Goal: Task Accomplishment & Management: Manage account settings

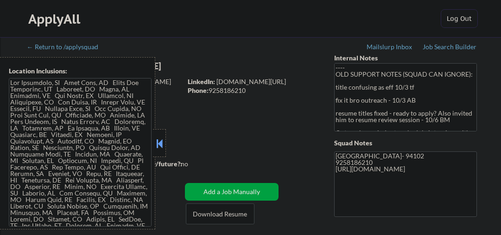
scroll to position [186, 0]
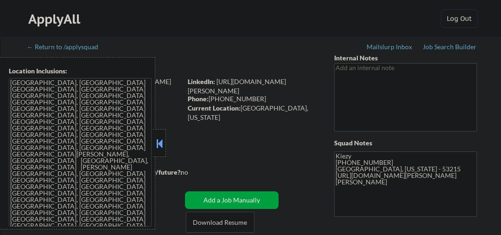
click at [158, 138] on button at bounding box center [159, 143] width 10 height 14
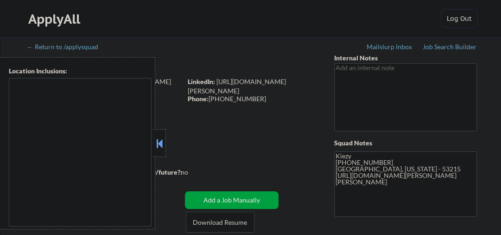
type textarea "Milwaukee, WI West Allis, WI Wauwatosa, WI Greenfield, WI Oak Creek, WI South M…"
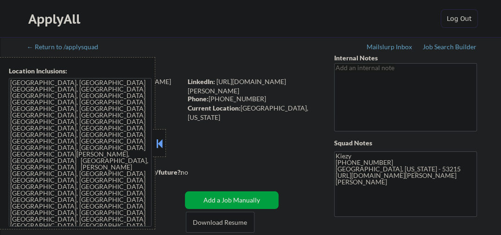
click at [162, 141] on button at bounding box center [159, 143] width 10 height 14
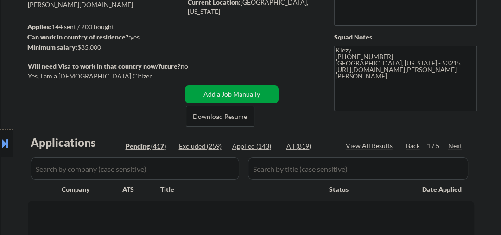
scroll to position [148, 0]
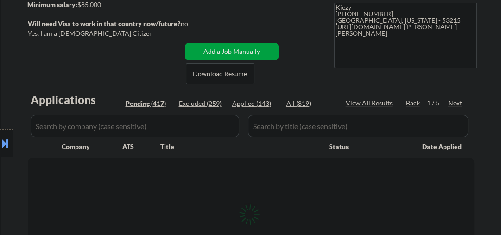
select select ""pending""
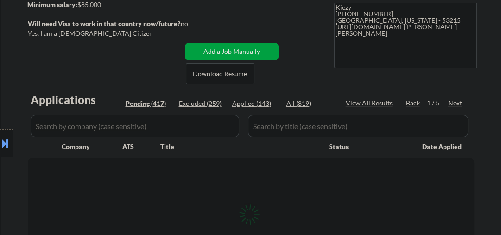
select select ""pending""
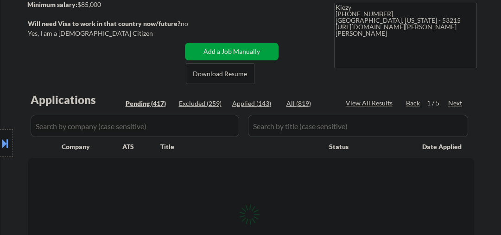
select select ""pending""
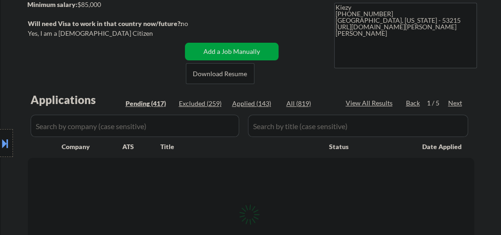
select select ""pending""
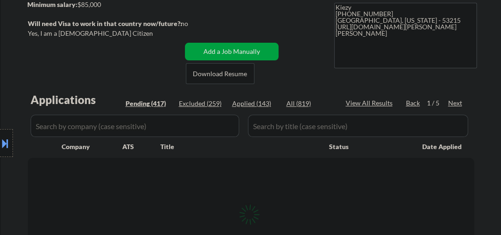
select select ""pending""
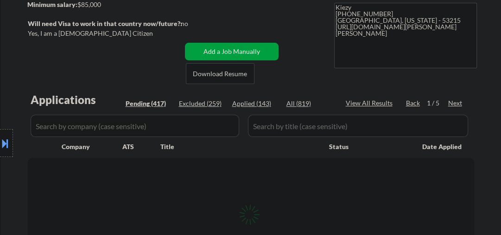
select select ""pending""
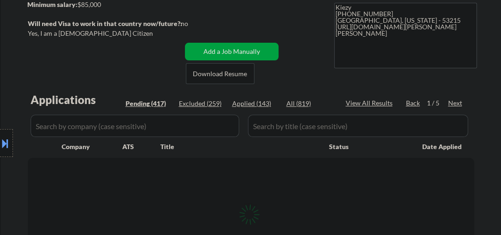
select select ""pending""
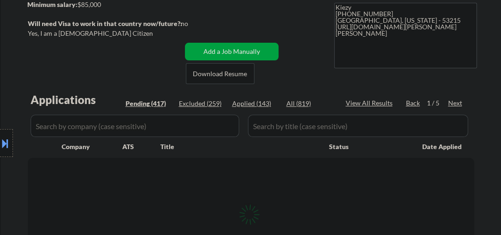
select select ""pending""
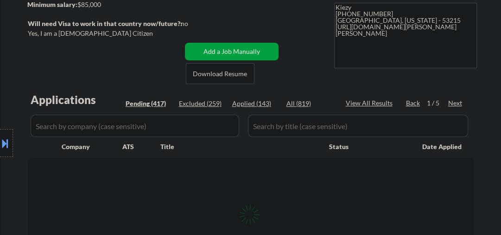
select select ""pending""
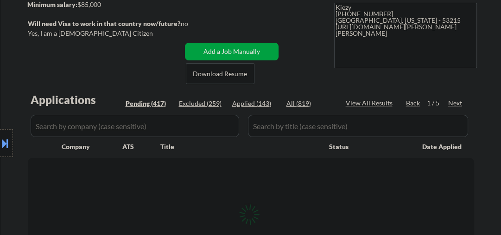
select select ""pending""
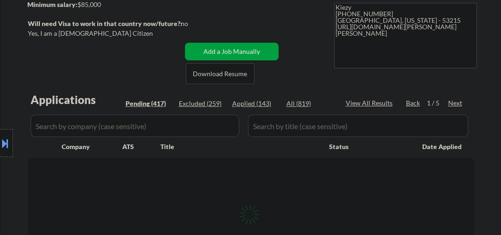
select select ""pending""
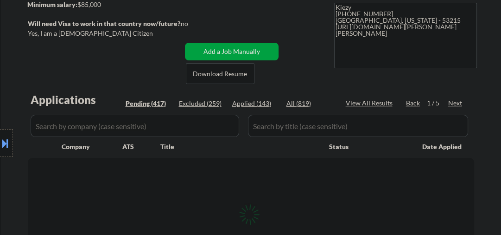
select select ""pending""
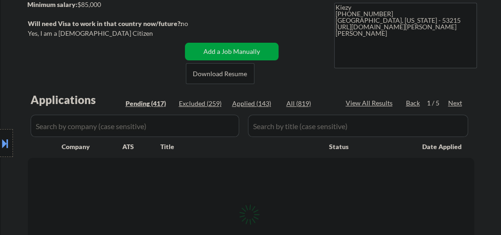
select select ""pending""
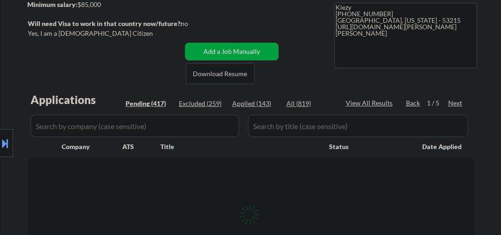
select select ""pending""
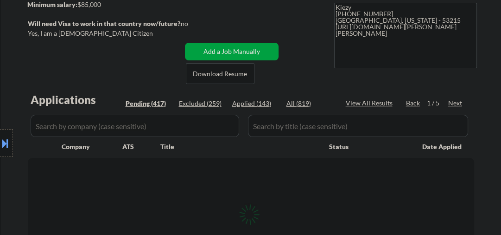
select select ""pending""
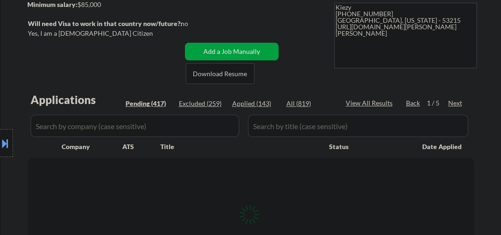
select select ""pending""
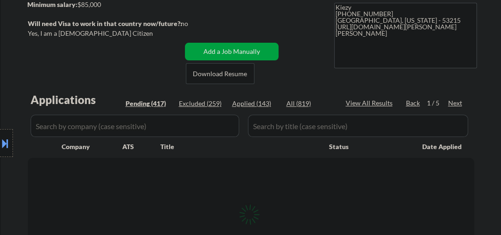
select select ""pending""
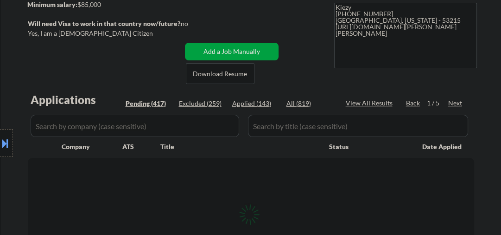
select select ""pending""
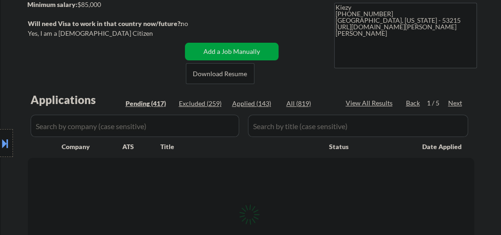
select select ""pending""
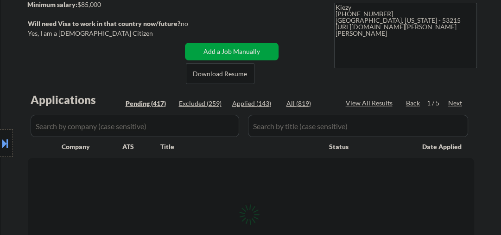
select select ""pending""
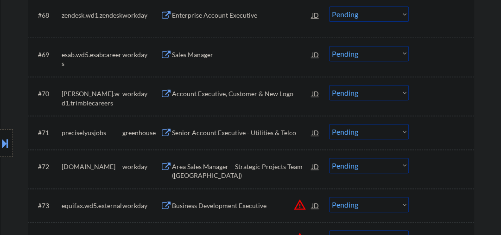
scroll to position [2820, 0]
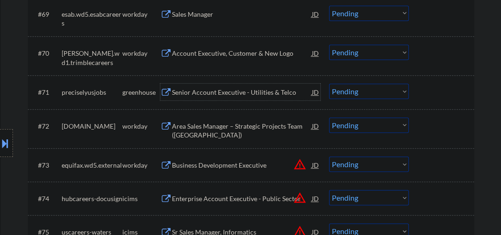
click at [202, 90] on div "Senior Account Executive - Utilities & Telco" at bounding box center [242, 92] width 140 height 9
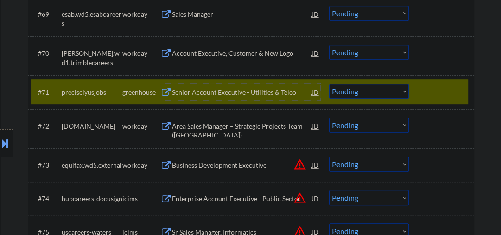
click at [351, 92] on select "Choose an option... Pending Applied Excluded (Questions) Excluded (Expired) Exc…" at bounding box center [369, 90] width 80 height 15
click at [329, 84] on select "Choose an option... Pending Applied Excluded (Questions) Excluded (Expired) Exc…" at bounding box center [369, 90] width 80 height 15
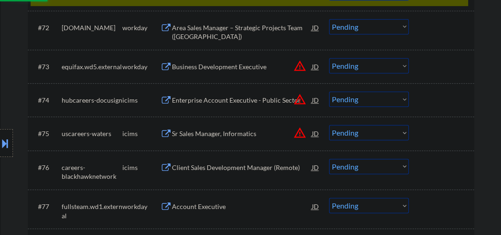
scroll to position [2969, 0]
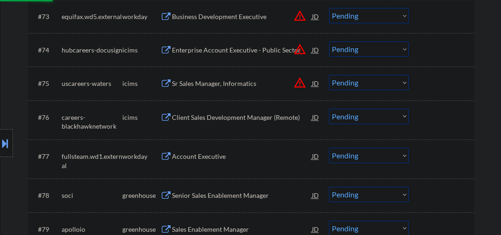
select select ""pending""
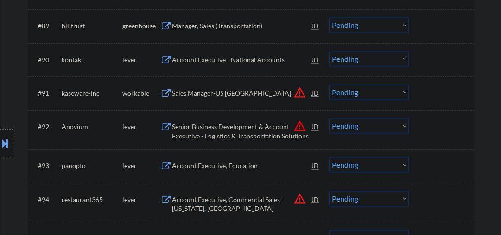
scroll to position [3513, 0]
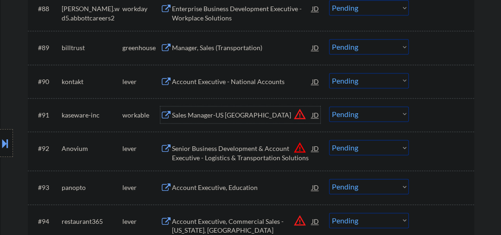
click at [206, 114] on div "Sales Manager-US Eastern Region" at bounding box center [242, 114] width 140 height 9
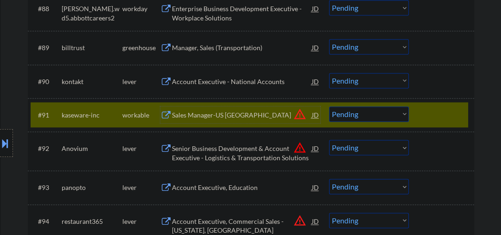
click at [350, 112] on select "Choose an option... Pending Applied Excluded (Questions) Excluded (Expired) Exc…" at bounding box center [369, 113] width 80 height 15
click at [329, 106] on select "Choose an option... Pending Applied Excluded (Questions) Excluded (Expired) Exc…" at bounding box center [369, 113] width 80 height 15
click at [214, 83] on div "Account Executive - National Accounts" at bounding box center [242, 81] width 140 height 9
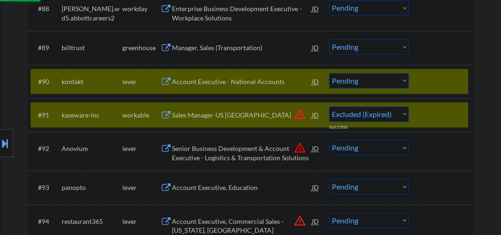
select select ""pending""
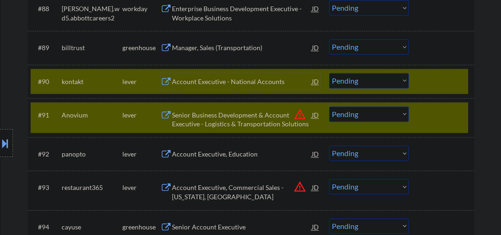
click at [411, 120] on div "#91 Anovium lever Senior Business Development & Account Executive - Logistics &…" at bounding box center [250, 117] width 438 height 31
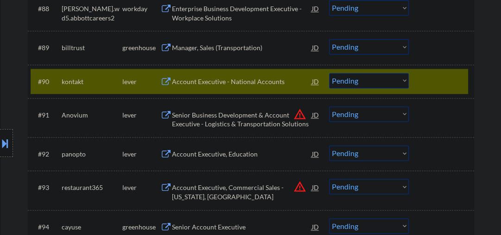
click at [377, 86] on select "Choose an option... Pending Applied Excluded (Questions) Excluded (Expired) Exc…" at bounding box center [369, 80] width 80 height 15
click at [329, 73] on select "Choose an option... Pending Applied Excluded (Questions) Excluded (Expired) Exc…" at bounding box center [369, 80] width 80 height 15
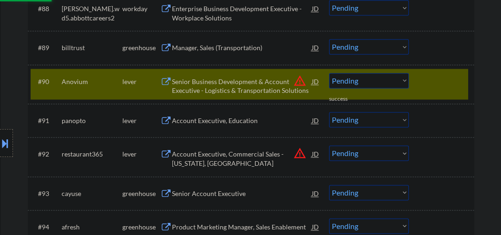
click at [212, 81] on div "Senior Business Development & Account Executive - Logistics & Transportation So…" at bounding box center [242, 86] width 140 height 18
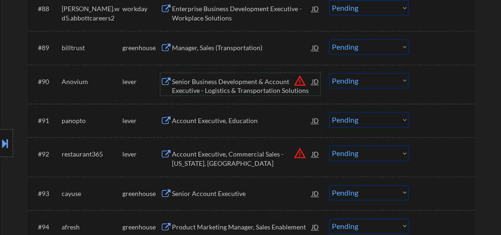
click at [362, 83] on select "Choose an option... Pending Applied Excluded (Questions) Excluded (Expired) Exc…" at bounding box center [369, 80] width 80 height 15
click at [329, 73] on select "Choose an option... Pending Applied Excluded (Questions) Excluded (Expired) Exc…" at bounding box center [369, 80] width 80 height 15
click at [218, 120] on div "Account Executive, Education" at bounding box center [242, 120] width 140 height 9
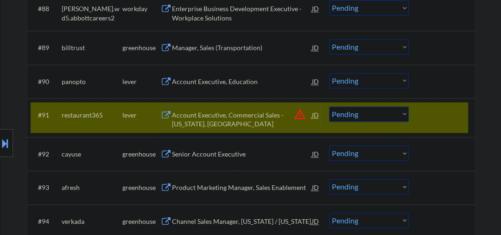
click at [382, 83] on select "Choose an option... Pending Applied Excluded (Questions) Excluded (Expired) Exc…" at bounding box center [369, 80] width 80 height 15
click at [329, 73] on select "Choose an option... Pending Applied Excluded (Questions) Excluded (Expired) Exc…" at bounding box center [369, 80] width 80 height 15
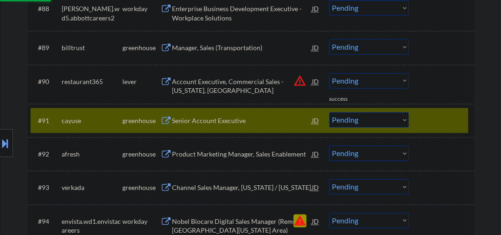
click at [348, 78] on select "Choose an option... Pending Applied Excluded (Questions) Excluded (Expired) Exc…" at bounding box center [369, 80] width 80 height 15
click at [329, 73] on select "Choose an option... Pending Applied Excluded (Questions) Excluded (Expired) Exc…" at bounding box center [369, 80] width 80 height 15
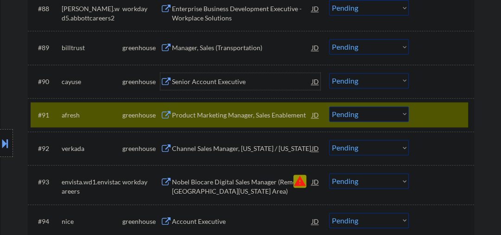
click at [173, 77] on div "Senior Account Executive" at bounding box center [242, 81] width 140 height 9
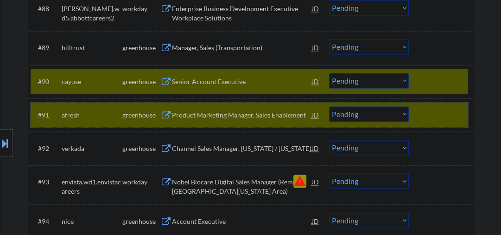
click at [414, 116] on div "#91 afresh greenhouse Product Marketing Manager, Sales Enablement JD warning_am…" at bounding box center [250, 114] width 438 height 25
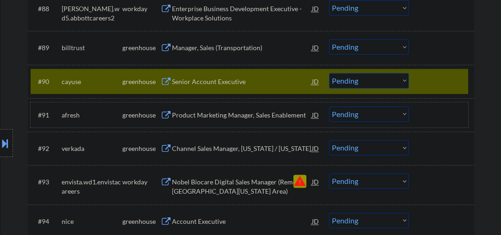
click at [346, 81] on select "Choose an option... Pending Applied Excluded (Questions) Excluded (Expired) Exc…" at bounding box center [369, 80] width 80 height 15
click at [329, 73] on select "Choose an option... Pending Applied Excluded (Questions) Excluded (Expired) Exc…" at bounding box center [369, 80] width 80 height 15
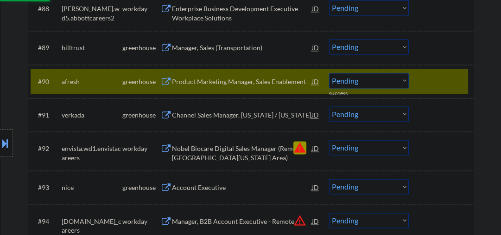
click at [208, 84] on div "Product Marketing Manager, Sales Enablement" at bounding box center [242, 81] width 140 height 9
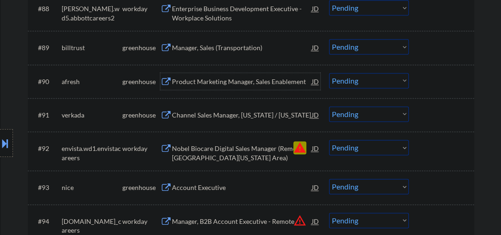
click at [361, 80] on select "Choose an option... Pending Applied Excluded (Questions) Excluded (Expired) Exc…" at bounding box center [369, 80] width 80 height 15
click at [329, 73] on select "Choose an option... Pending Applied Excluded (Questions) Excluded (Expired) Exc…" at bounding box center [369, 80] width 80 height 15
select select ""pending""
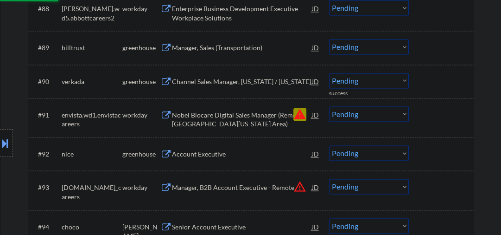
click at [352, 114] on select "Choose an option... Pending Applied Excluded (Questions) Excluded (Expired) Exc…" at bounding box center [369, 113] width 80 height 15
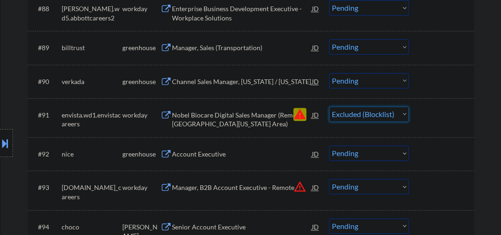
click at [329, 106] on select "Choose an option... Pending Applied Excluded (Questions) Excluded (Expired) Exc…" at bounding box center [369, 113] width 80 height 15
click at [217, 82] on div "Channel Sales Manager, Wisconsin / Illinois" at bounding box center [242, 81] width 140 height 9
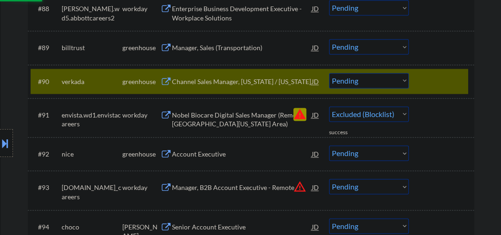
select select ""pending""
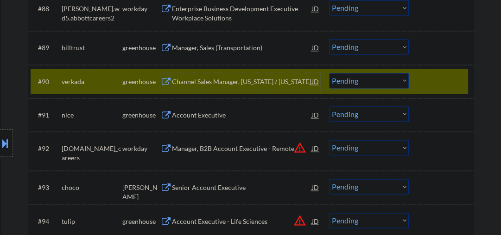
click at [372, 78] on select "Choose an option... Pending Applied Excluded (Questions) Excluded (Expired) Exc…" at bounding box center [369, 80] width 80 height 15
click at [350, 81] on select "Choose an option... Pending Applied Excluded (Questions) Excluded (Expired) Exc…" at bounding box center [369, 80] width 80 height 15
click at [329, 73] on select "Choose an option... Pending Applied Excluded (Questions) Excluded (Expired) Exc…" at bounding box center [369, 80] width 80 height 15
select select ""pending""
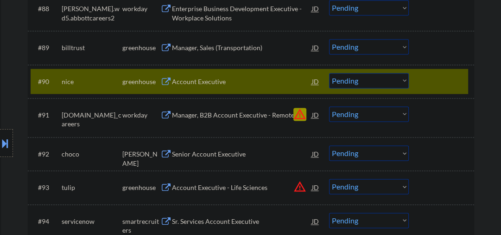
click at [367, 83] on select "Choose an option... Pending Applied Excluded (Questions) Excluded (Expired) Exc…" at bounding box center [369, 80] width 80 height 15
click at [193, 79] on div "Account Executive" at bounding box center [242, 81] width 140 height 9
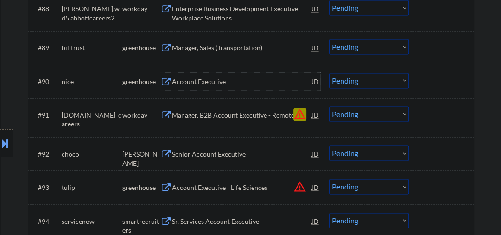
click at [346, 114] on select "Choose an option... Pending Applied Excluded (Questions) Excluded (Expired) Exc…" at bounding box center [369, 113] width 80 height 15
click at [329, 106] on select "Choose an option... Pending Applied Excluded (Questions) Excluded (Expired) Exc…" at bounding box center [369, 113] width 80 height 15
select select ""pending""
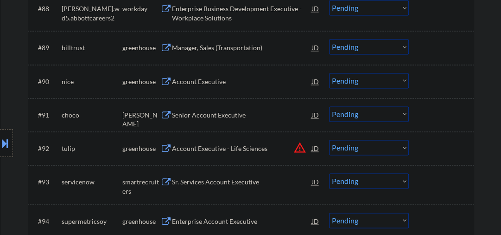
click at [205, 83] on div "Account Executive" at bounding box center [242, 81] width 140 height 9
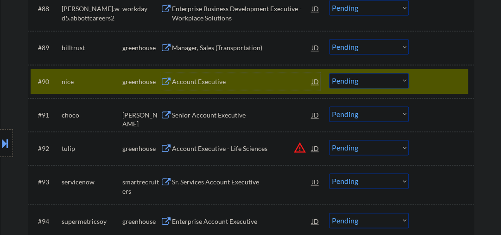
drag, startPoint x: 353, startPoint y: 80, endPoint x: 353, endPoint y: 85, distance: 5.6
click at [353, 80] on select "Choose an option... Pending Applied Excluded (Questions) Excluded (Expired) Exc…" at bounding box center [369, 80] width 80 height 15
click at [329, 73] on select "Choose an option... Pending Applied Excluded (Questions) Excluded (Expired) Exc…" at bounding box center [369, 80] width 80 height 15
select select ""pending""
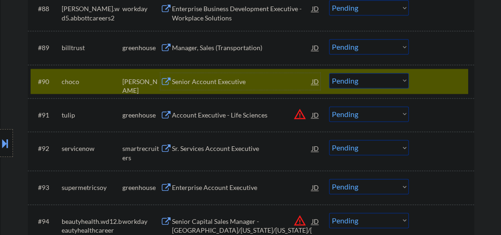
click at [217, 83] on div "Senior Account Executive" at bounding box center [242, 81] width 140 height 9
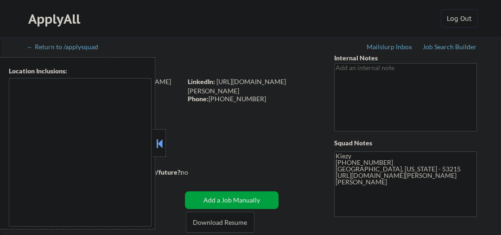
type textarea "[GEOGRAPHIC_DATA], [GEOGRAPHIC_DATA] [GEOGRAPHIC_DATA], [GEOGRAPHIC_DATA] [GEOG…"
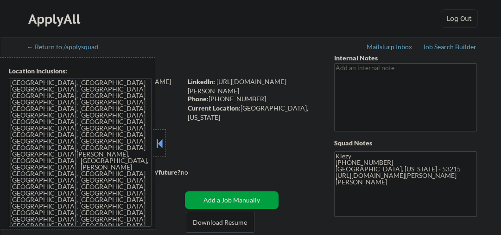
drag, startPoint x: 158, startPoint y: 141, endPoint x: 199, endPoint y: 128, distance: 43.3
click at [158, 141] on button at bounding box center [159, 143] width 10 height 14
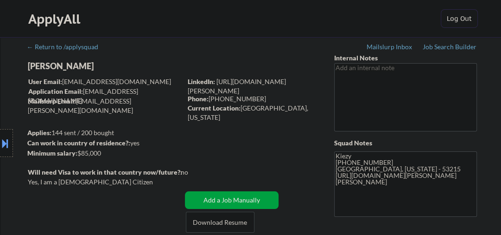
scroll to position [148, 0]
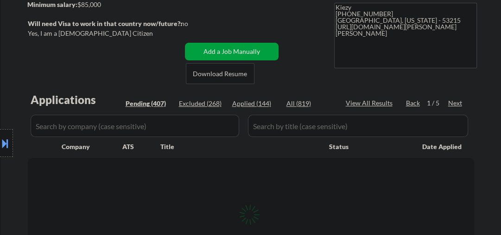
select select ""pending""
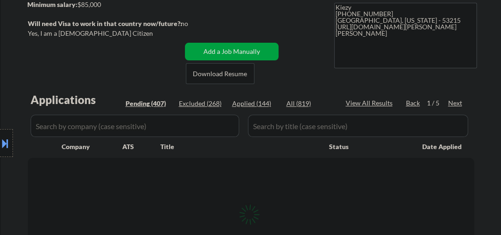
select select ""pending""
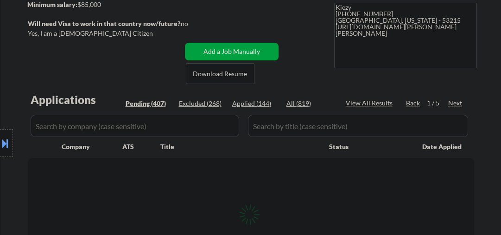
select select ""pending""
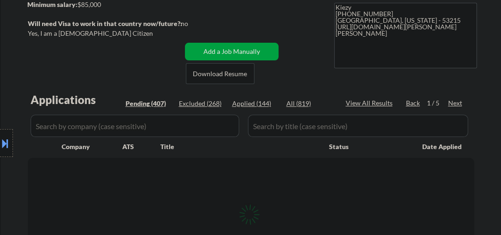
select select ""pending""
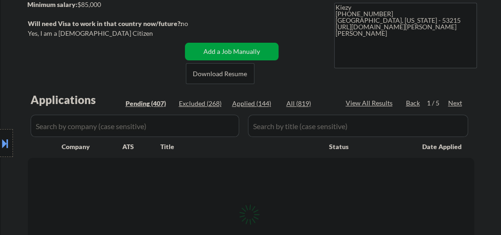
select select ""pending""
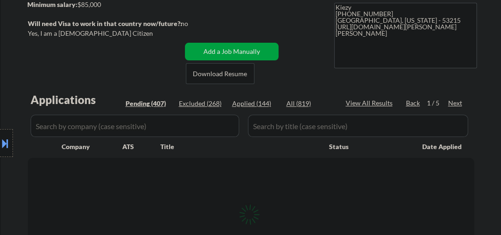
select select ""pending""
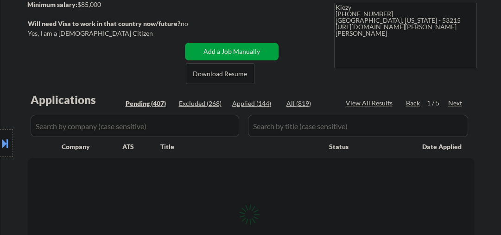
select select ""pending""
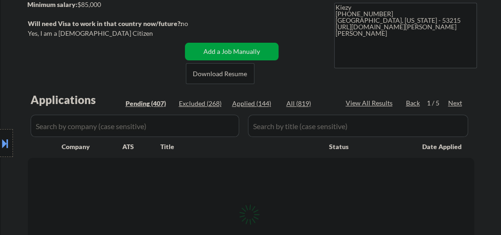
select select ""pending""
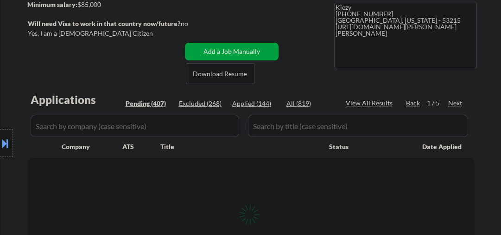
select select ""pending""
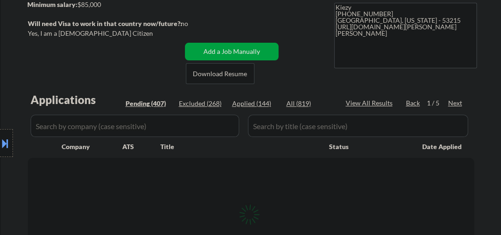
select select ""pending""
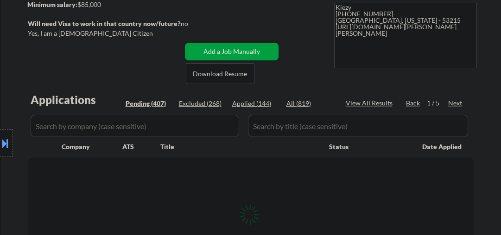
select select ""pending""
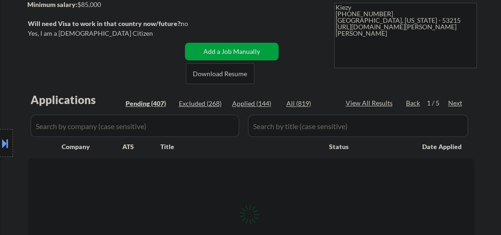
select select ""pending""
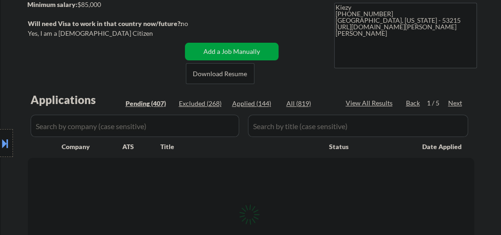
select select ""pending""
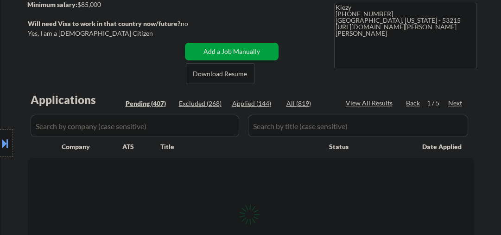
select select ""pending""
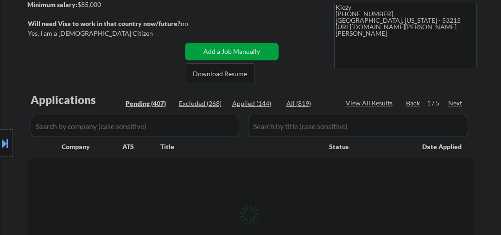
select select ""pending""
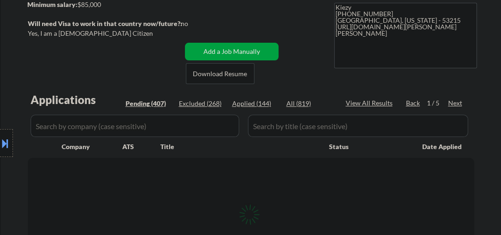
select select ""pending""
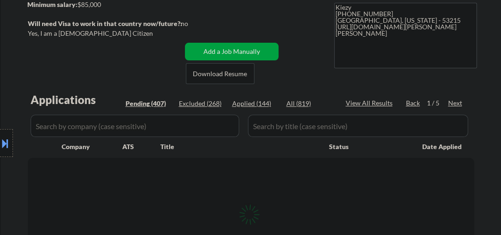
select select ""pending""
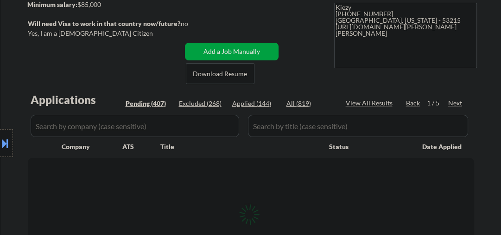
select select ""pending""
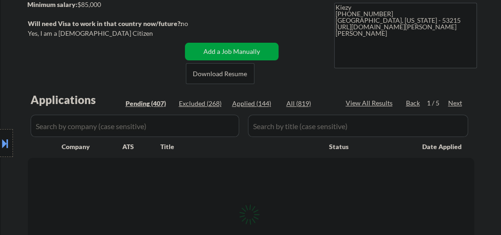
select select ""pending""
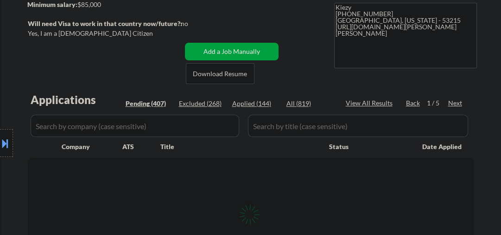
select select ""pending""
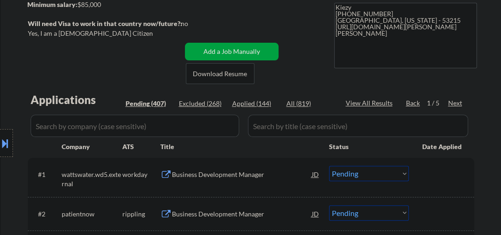
select select ""pending""
